Goal: Navigation & Orientation: Find specific page/section

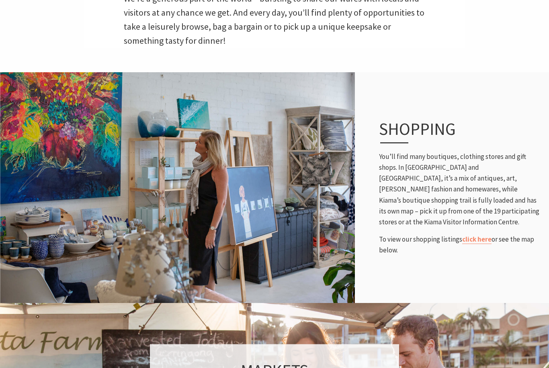
scroll to position [303, 0]
click at [478, 244] on link "click here" at bounding box center [476, 239] width 29 height 9
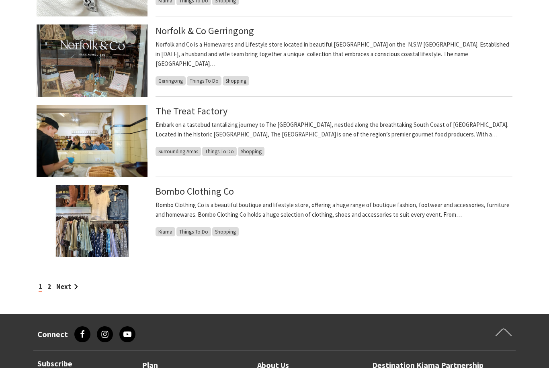
scroll to position [624, 0]
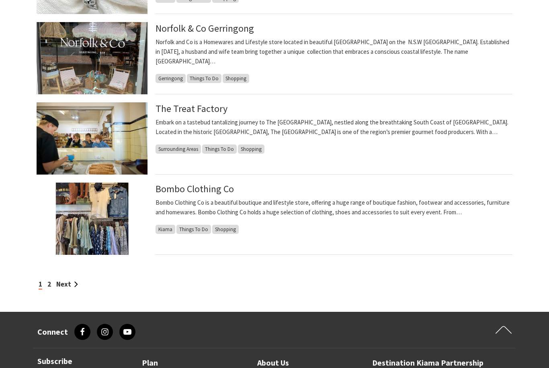
click at [72, 284] on link "Next" at bounding box center [67, 284] width 22 height 9
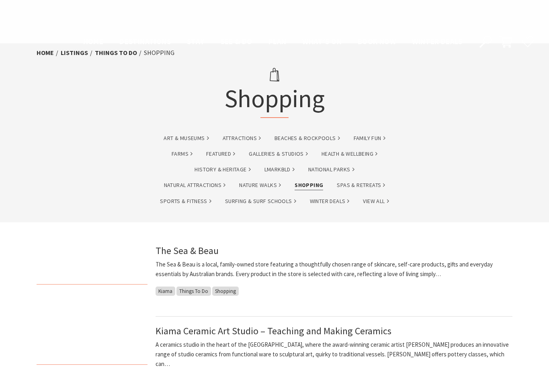
scroll to position [650, 0]
